Goal: Information Seeking & Learning: Check status

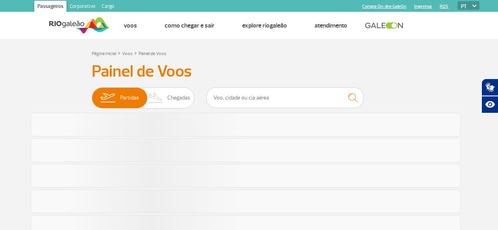
click at [249, 97] on input "text" at bounding box center [285, 97] width 158 height 21
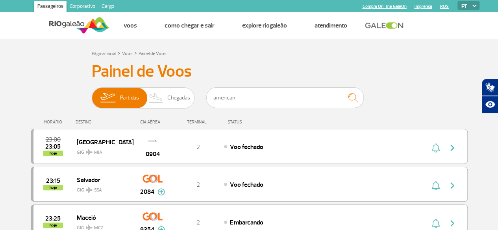
type input "american"
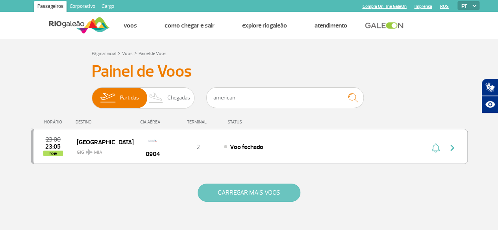
click at [258, 197] on button "CARREGAR MAIS VOOS" at bounding box center [249, 193] width 103 height 18
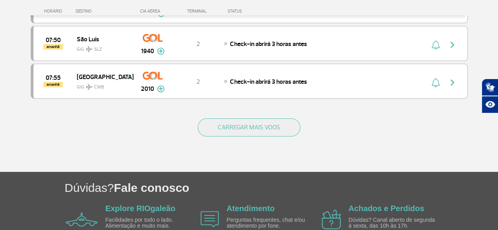
scroll to position [1573, 0]
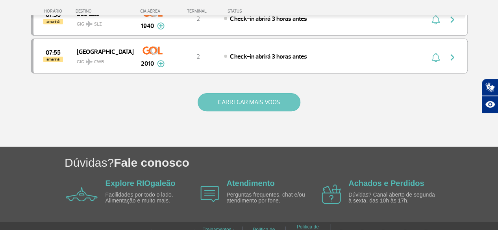
click at [264, 93] on button "CARREGAR MAIS VOOS" at bounding box center [249, 102] width 103 height 18
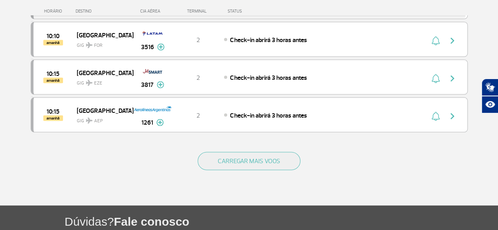
scroll to position [2319, 0]
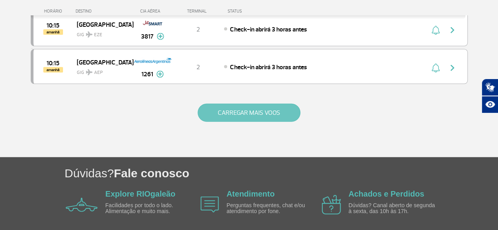
click at [260, 104] on button "CARREGAR MAIS VOOS" at bounding box center [249, 113] width 103 height 18
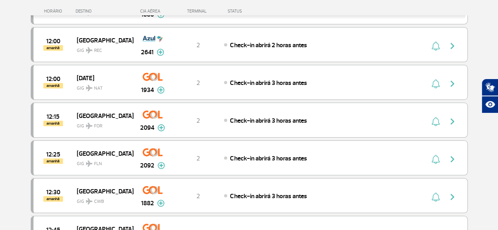
scroll to position [3064, 0]
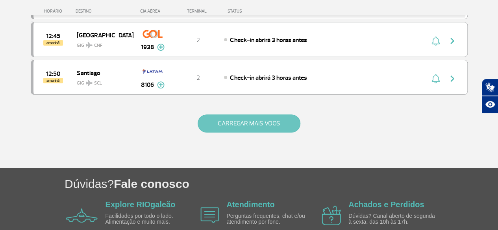
click at [258, 115] on button "CARREGAR MAIS VOOS" at bounding box center [249, 124] width 103 height 18
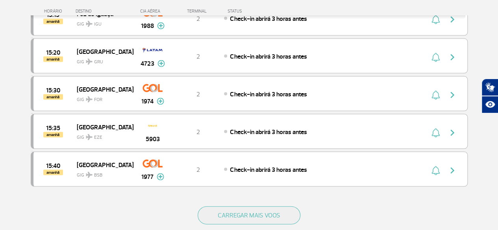
scroll to position [3805, 0]
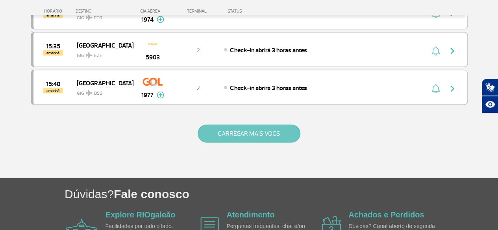
click at [256, 125] on button "CARREGAR MAIS VOOS" at bounding box center [249, 134] width 103 height 18
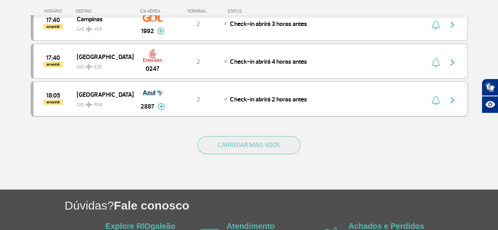
scroll to position [4551, 0]
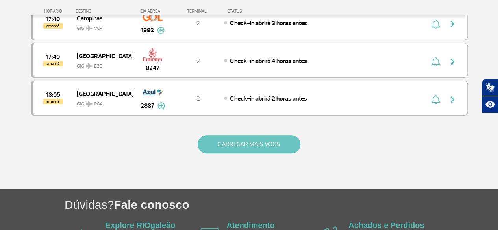
click at [255, 136] on button "CARREGAR MAIS VOOS" at bounding box center [249, 145] width 103 height 18
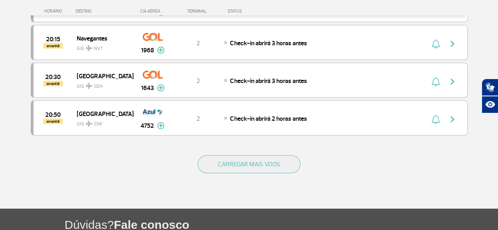
scroll to position [5297, 0]
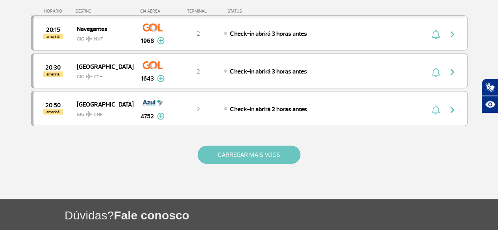
click at [257, 146] on button "CARREGAR MAIS VOOS" at bounding box center [249, 155] width 103 height 18
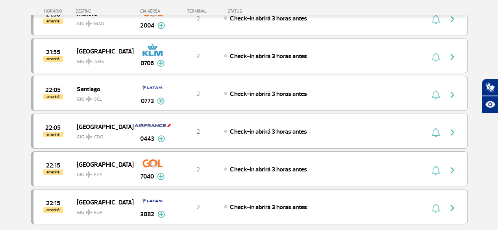
scroll to position [6043, 0]
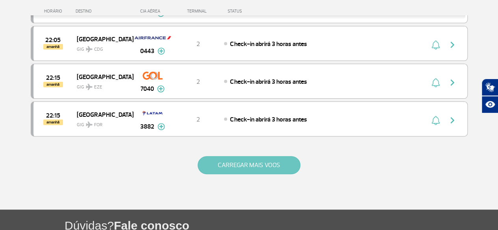
click at [264, 156] on button "CARREGAR MAIS VOOS" at bounding box center [249, 165] width 103 height 18
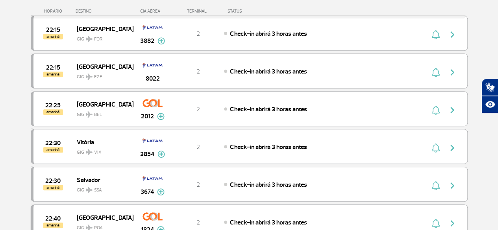
scroll to position [6103, 0]
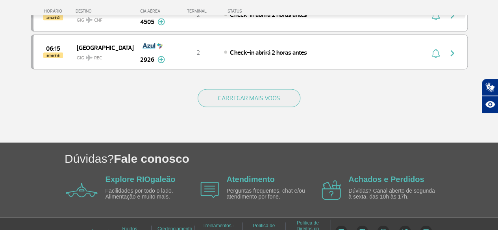
scroll to position [827, 0]
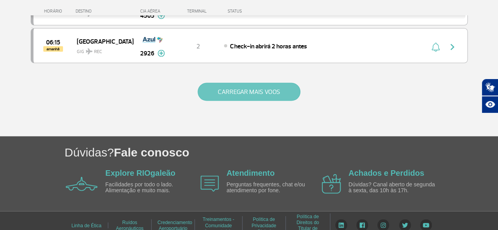
click at [277, 83] on button "CARREGAR MAIS VOOS" at bounding box center [249, 92] width 103 height 18
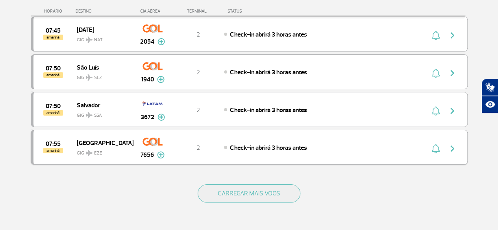
scroll to position [1536, 0]
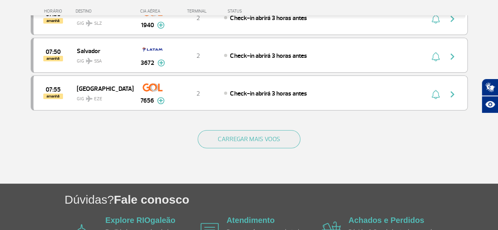
click at [284, 121] on div "CARREGAR MAIS VOOS" at bounding box center [249, 152] width 437 height 63
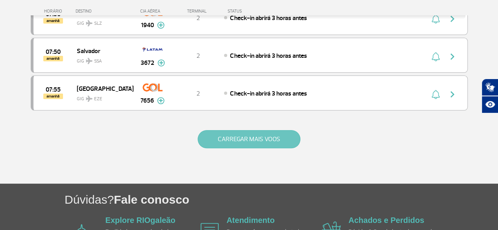
click at [284, 130] on button "CARREGAR MAIS VOOS" at bounding box center [249, 139] width 103 height 18
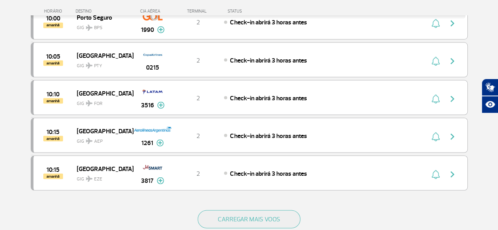
scroll to position [2319, 0]
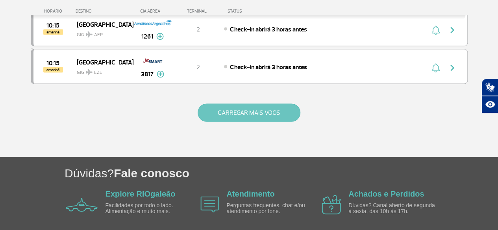
click at [277, 104] on button "CARREGAR MAIS VOOS" at bounding box center [249, 113] width 103 height 18
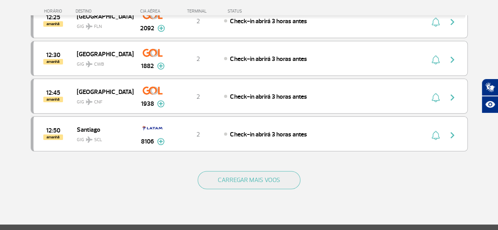
scroll to position [3028, 0]
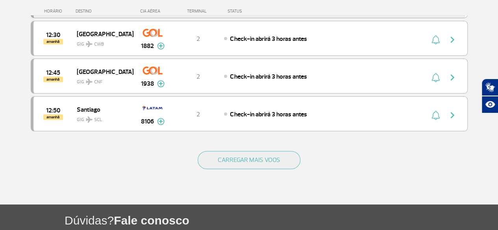
click at [279, 141] on div "CARREGAR MAIS VOOS" at bounding box center [249, 172] width 437 height 63
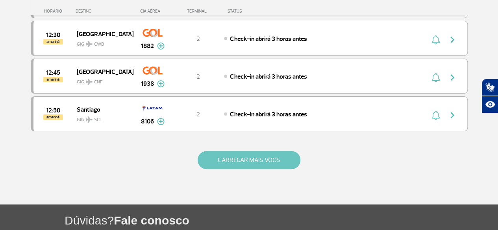
click at [278, 151] on button "CARREGAR MAIS VOOS" at bounding box center [249, 160] width 103 height 18
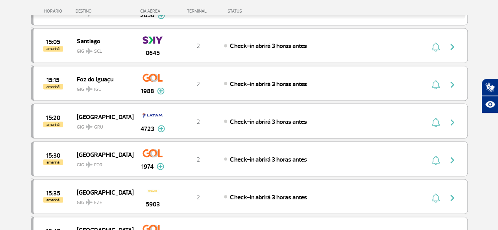
scroll to position [3805, 0]
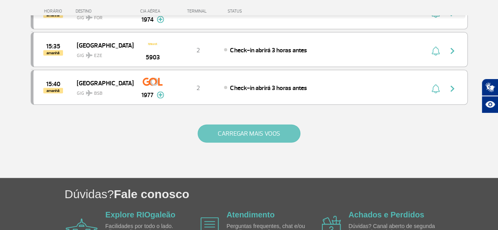
click at [271, 125] on button "CARREGAR MAIS VOOS" at bounding box center [249, 134] width 103 height 18
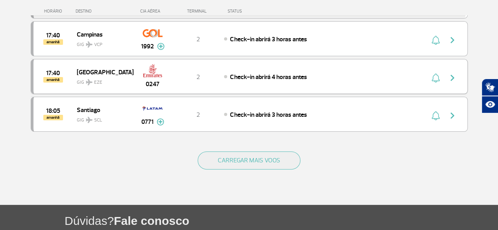
scroll to position [4551, 0]
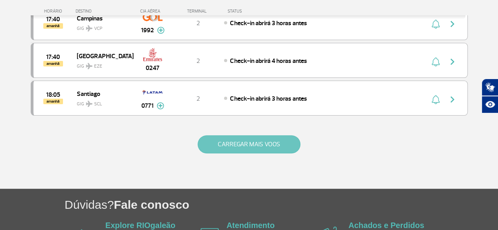
click at [264, 136] on button "CARREGAR MAIS VOOS" at bounding box center [249, 145] width 103 height 18
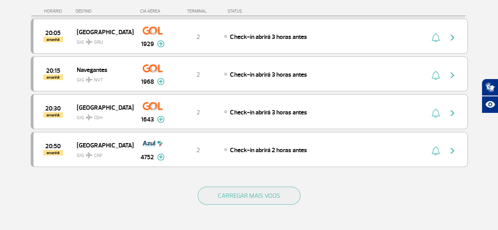
scroll to position [5297, 0]
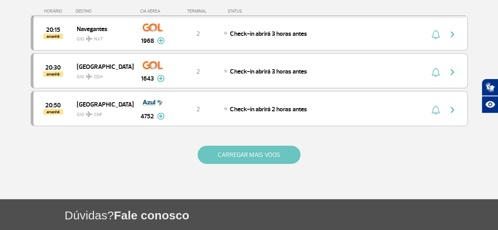
click at [257, 146] on button "CARREGAR MAIS VOOS" at bounding box center [249, 155] width 103 height 18
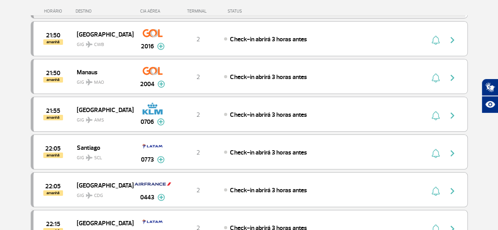
scroll to position [5967, 0]
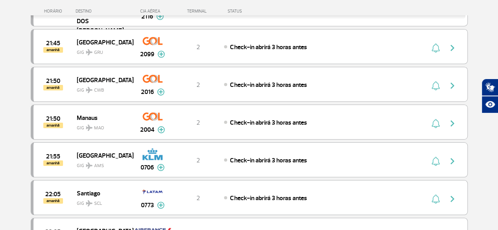
scroll to position [5809, 0]
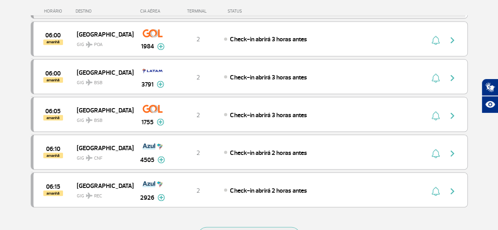
scroll to position [827, 0]
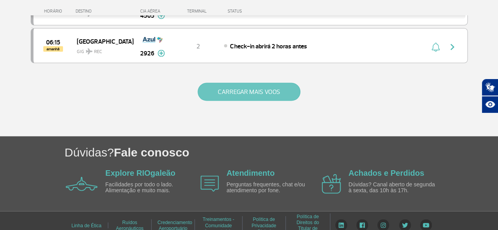
click at [273, 86] on button "CARREGAR MAIS VOOS" at bounding box center [249, 92] width 103 height 18
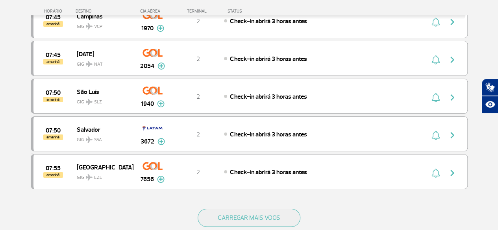
scroll to position [1573, 0]
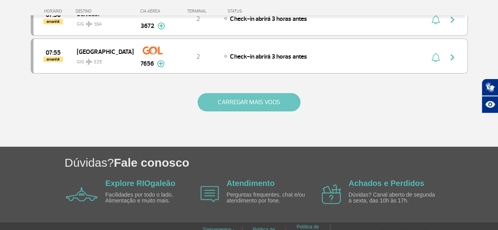
click at [271, 93] on button "CARREGAR MAIS VOOS" at bounding box center [249, 102] width 103 height 18
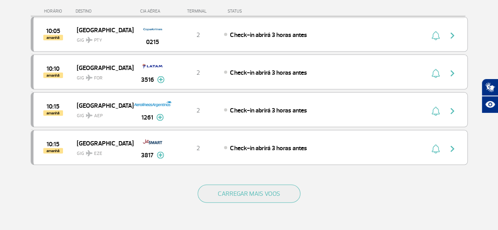
scroll to position [2319, 0]
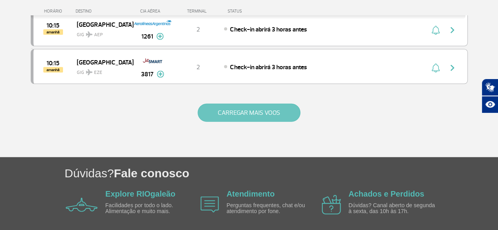
click at [266, 104] on button "CARREGAR MAIS VOOS" at bounding box center [249, 113] width 103 height 18
